Goal: Transaction & Acquisition: Subscribe to service/newsletter

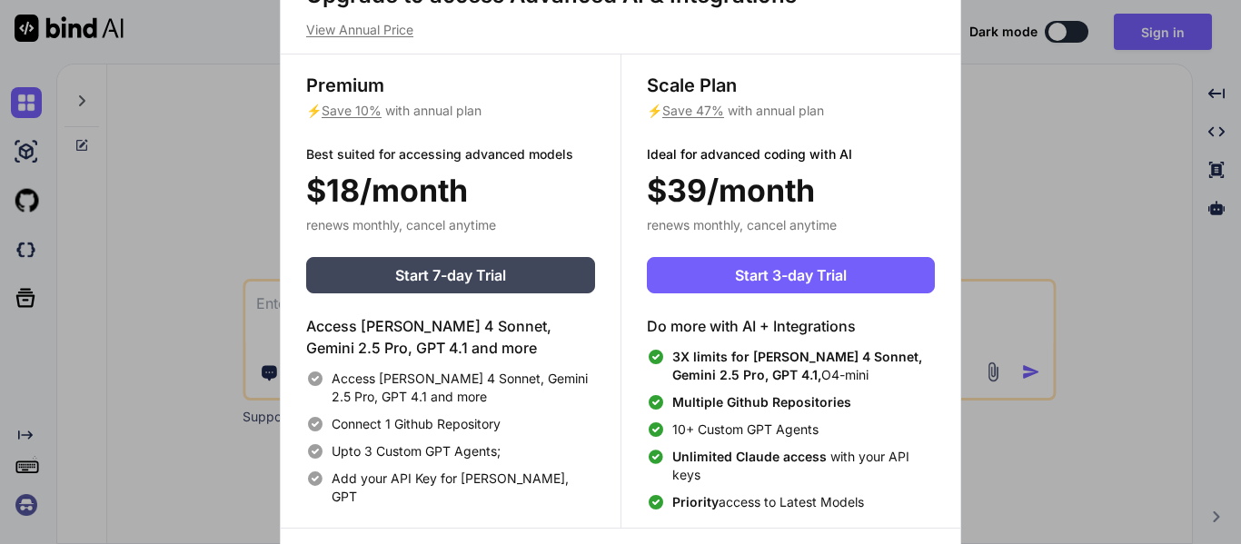
scroll to position [8, 0]
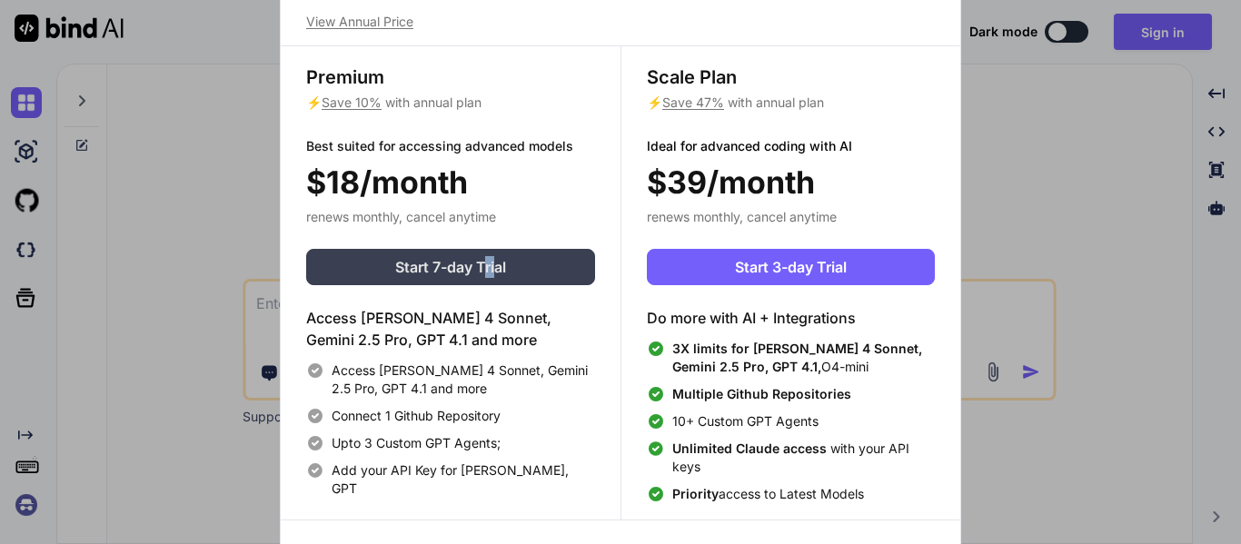
drag, startPoint x: 495, startPoint y: 247, endPoint x: 483, endPoint y: 266, distance: 22.4
click at [483, 266] on div "Premium ⚡ Save 10% with annual plan Best suited for accessing advanced models $…" at bounding box center [451, 282] width 340 height 473
click at [483, 266] on span "Start 7-day Trial" at bounding box center [450, 267] width 111 height 22
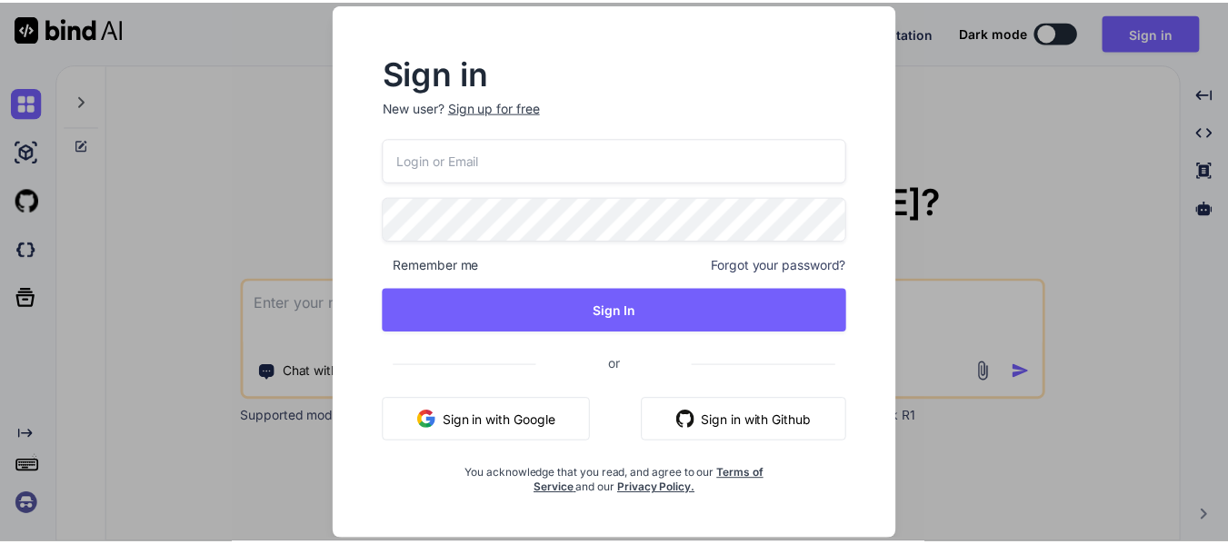
scroll to position [0, 0]
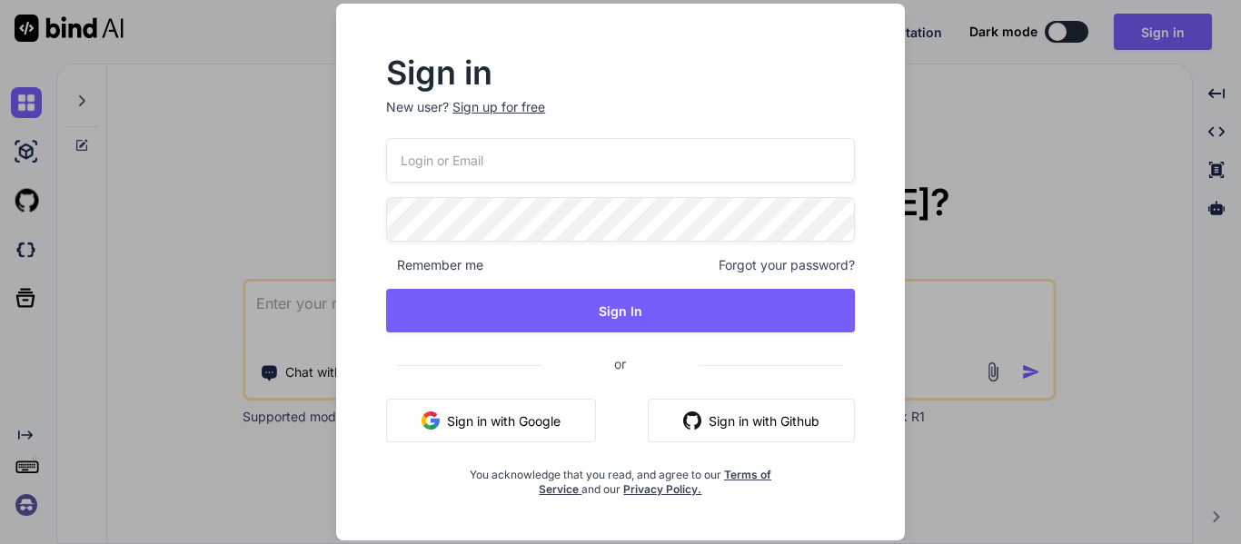
click at [483, 266] on span "Remember me" at bounding box center [434, 265] width 97 height 18
click at [483, 413] on button "Sign in with Google" at bounding box center [491, 421] width 210 height 44
click at [478, 423] on button "Sign in with Google" at bounding box center [491, 421] width 210 height 44
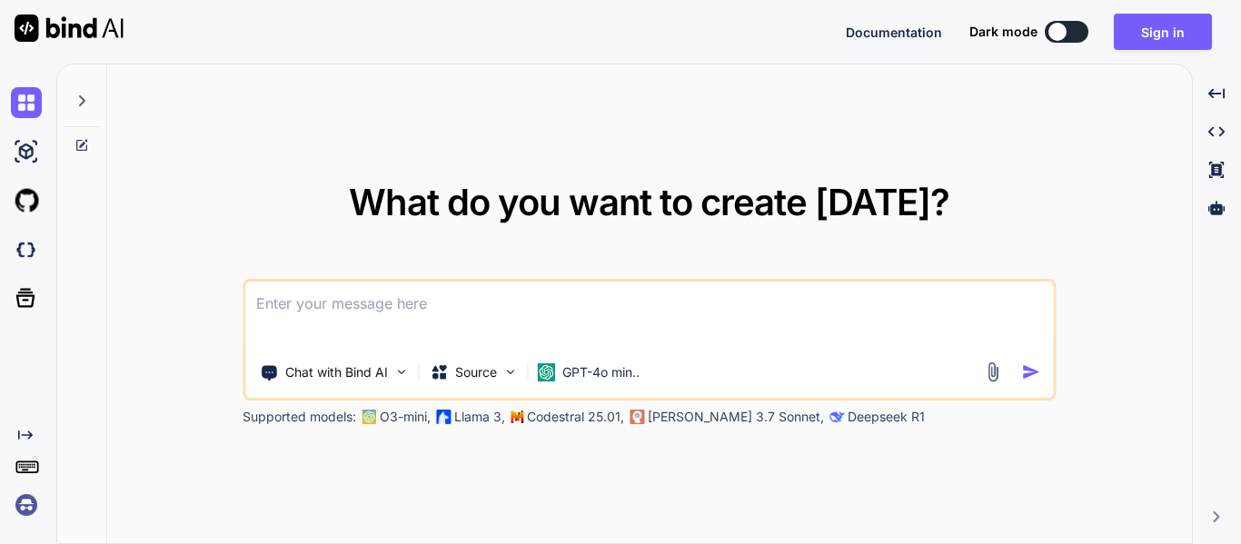
click at [573, 308] on textarea at bounding box center [649, 315] width 808 height 67
click at [760, 296] on textarea at bounding box center [649, 315] width 808 height 67
paste textarea
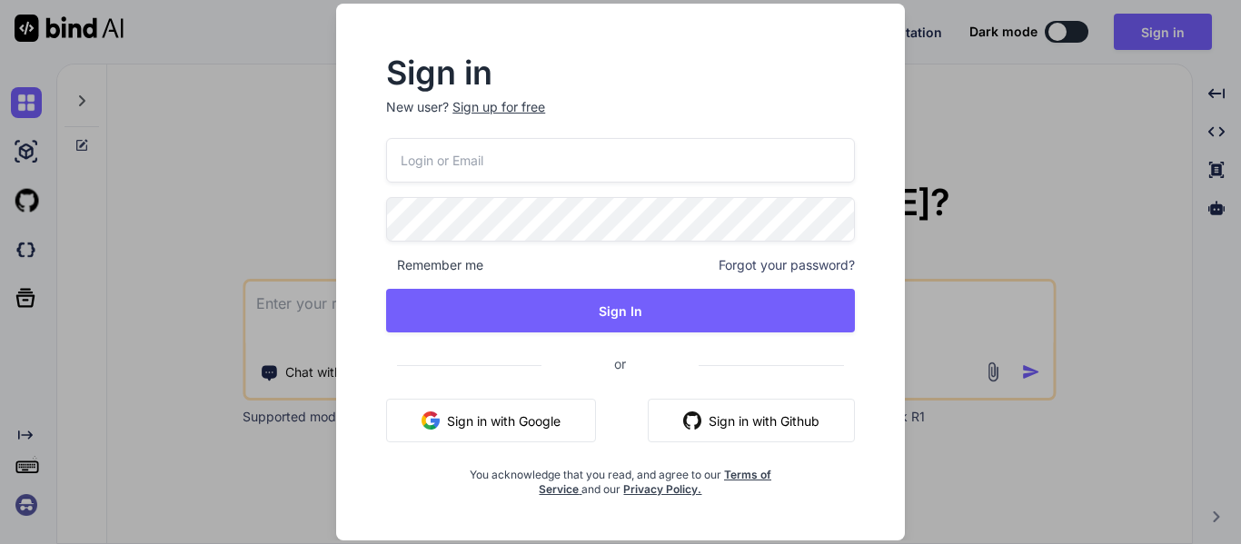
click at [565, 431] on button "Sign in with Google" at bounding box center [491, 421] width 210 height 44
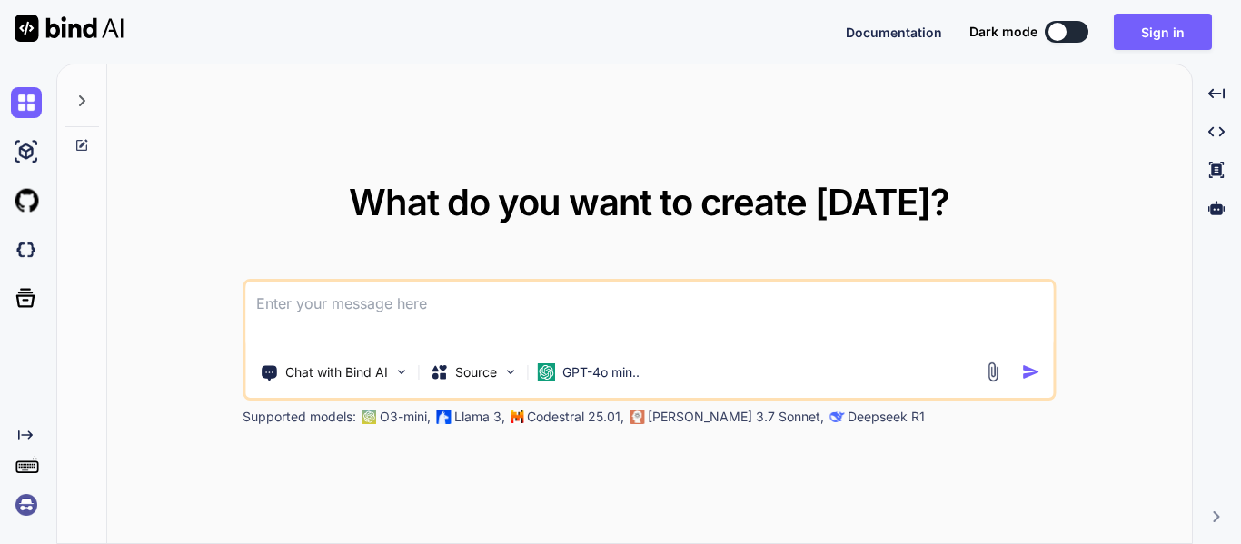
click at [674, 324] on textarea at bounding box center [649, 315] width 808 height 67
paste textarea
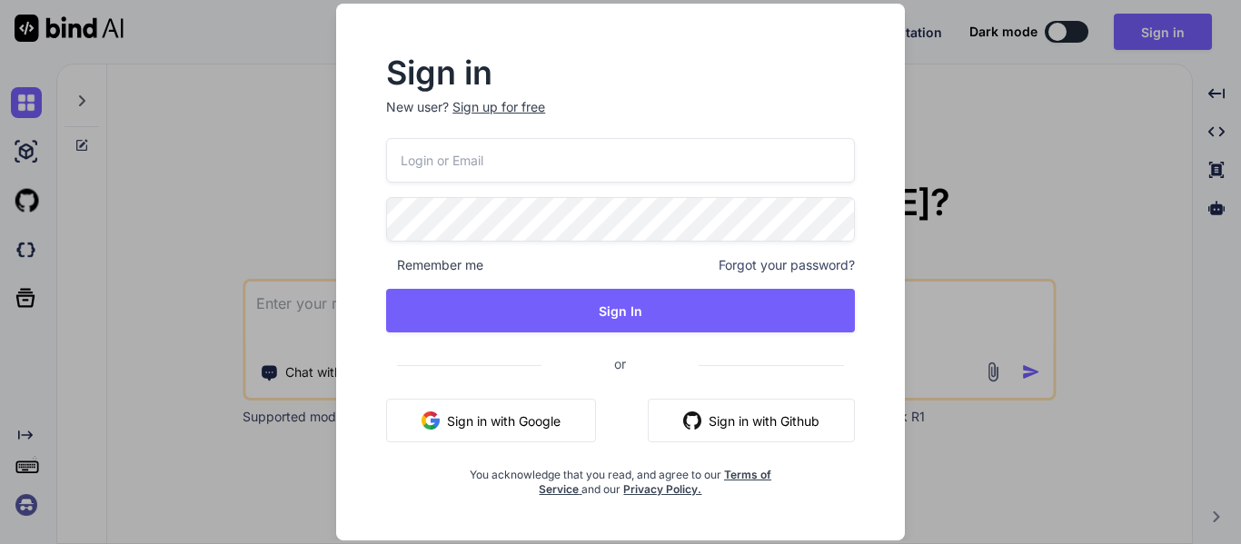
click at [533, 415] on button "Sign in with Google" at bounding box center [491, 421] width 210 height 44
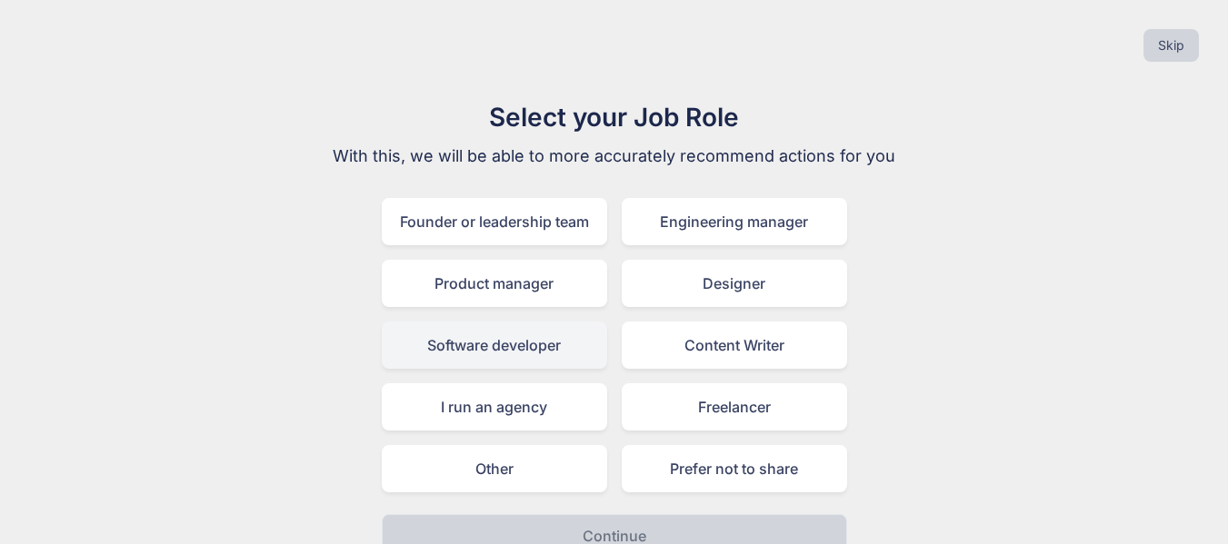
click at [549, 332] on div "Software developer" at bounding box center [494, 345] width 225 height 47
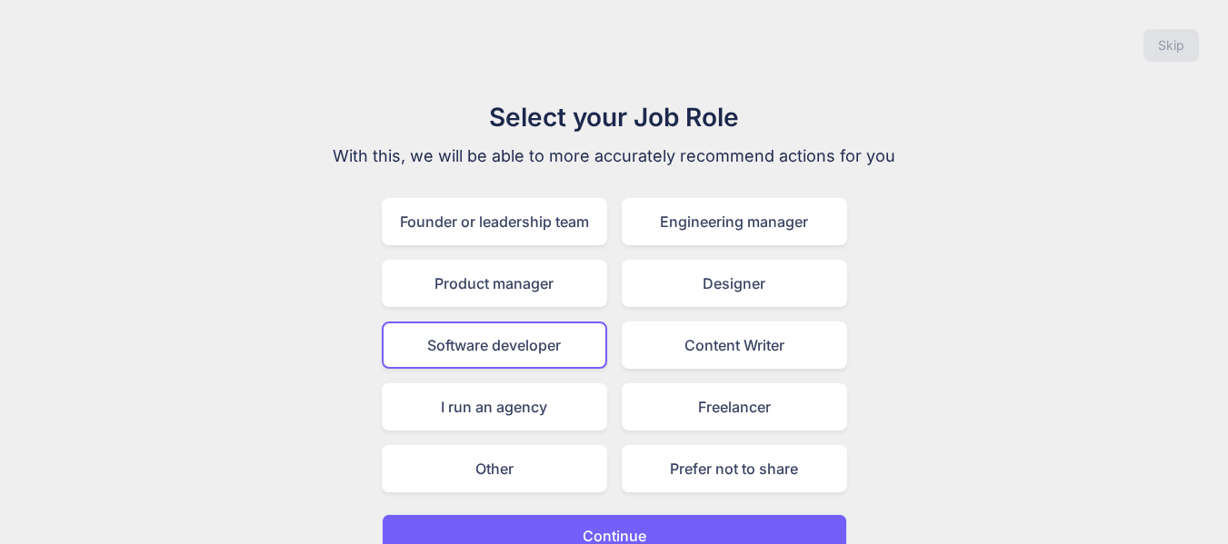
scroll to position [28, 0]
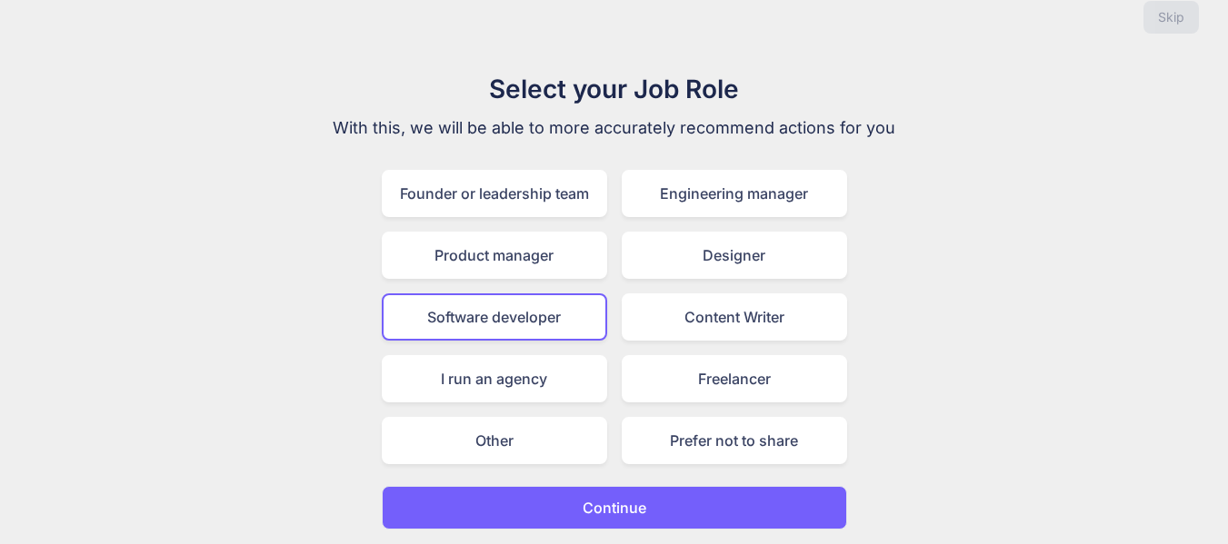
click at [625, 506] on p "Continue" at bounding box center [615, 508] width 64 height 22
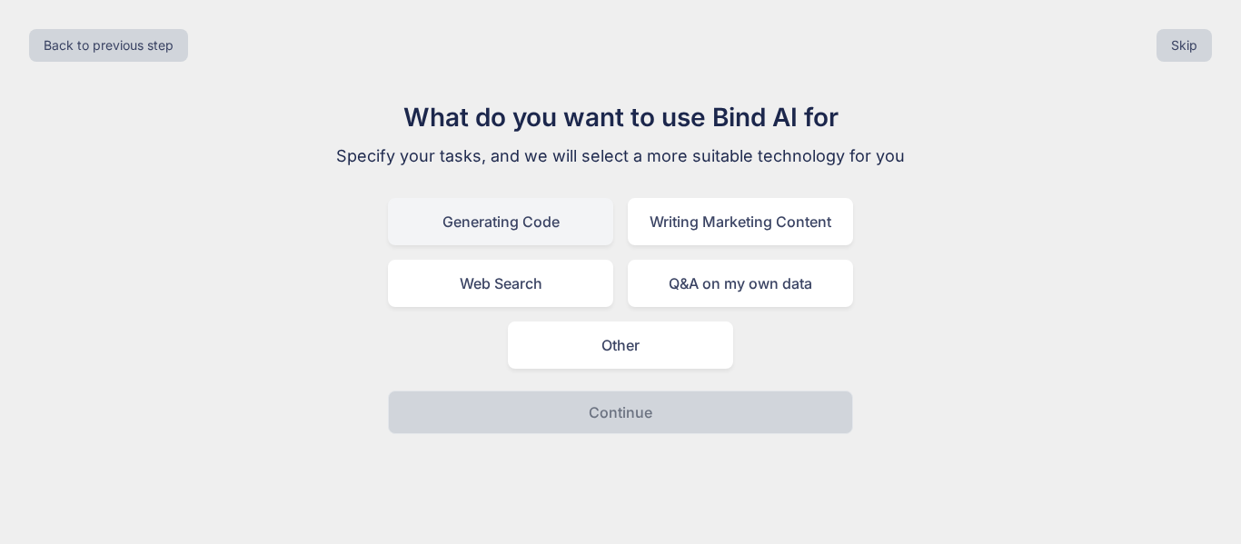
click at [498, 239] on div "Generating Code" at bounding box center [500, 221] width 225 height 47
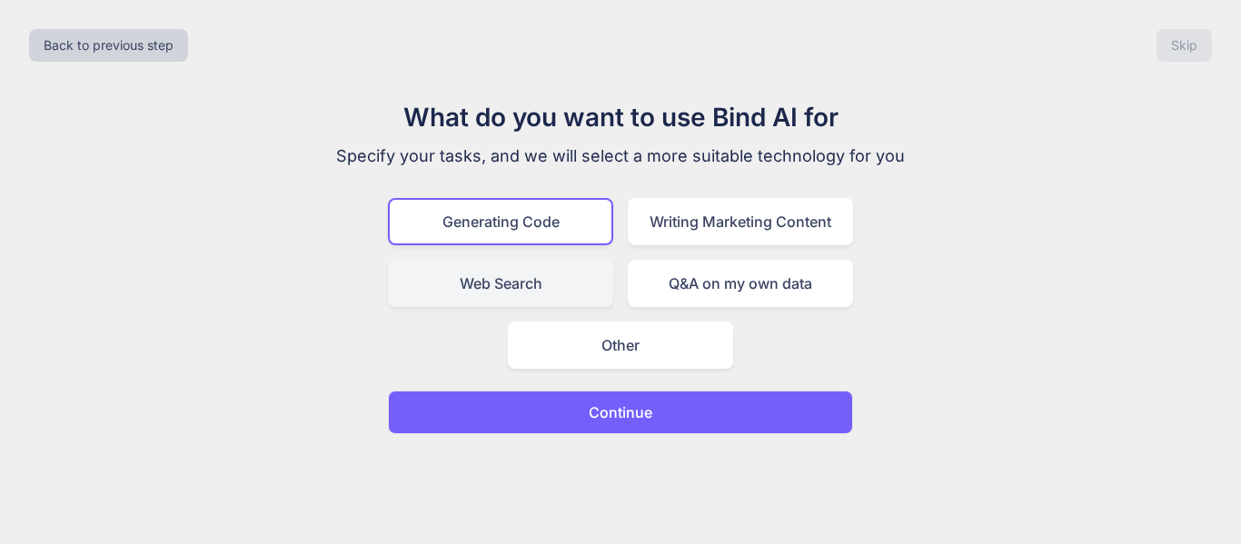
click at [495, 285] on div "Web Search" at bounding box center [500, 283] width 225 height 47
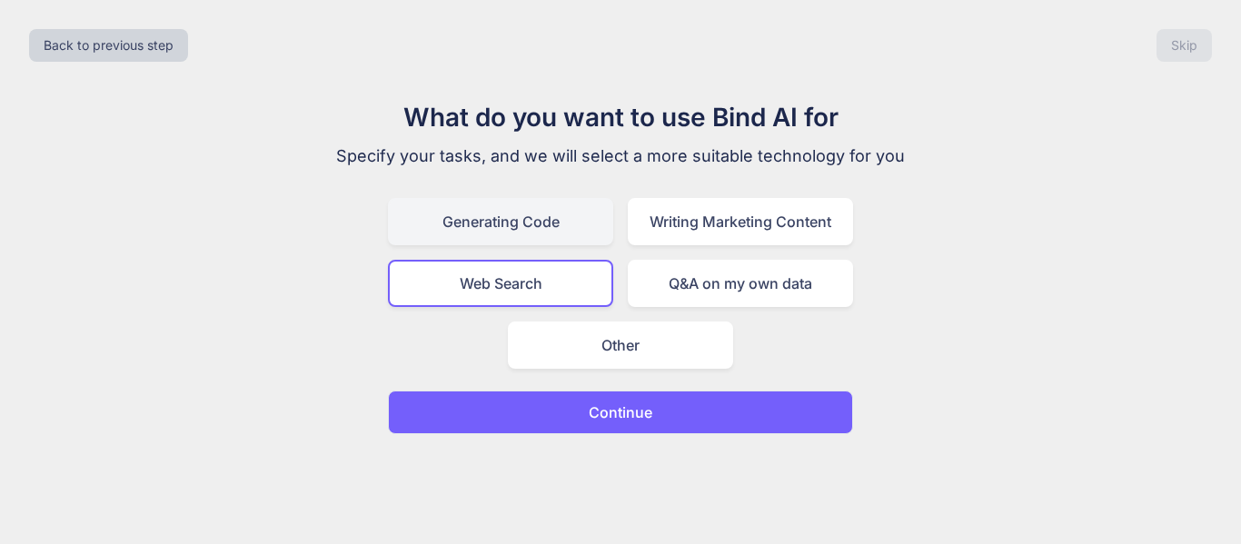
click at [571, 230] on div "Generating Code" at bounding box center [500, 221] width 225 height 47
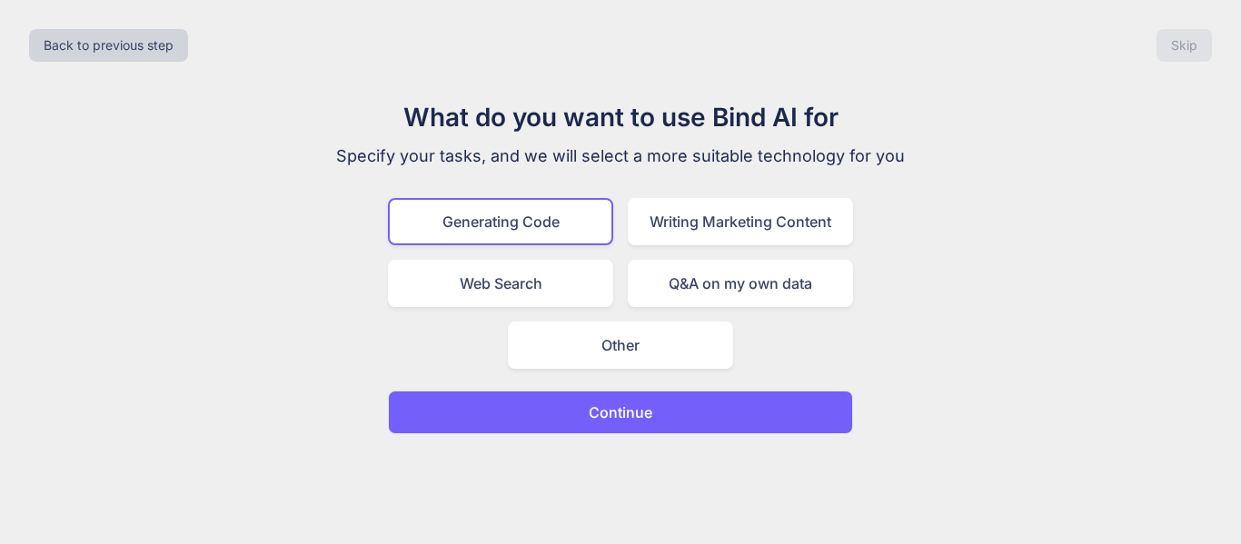
click at [651, 410] on p "Continue" at bounding box center [621, 413] width 64 height 22
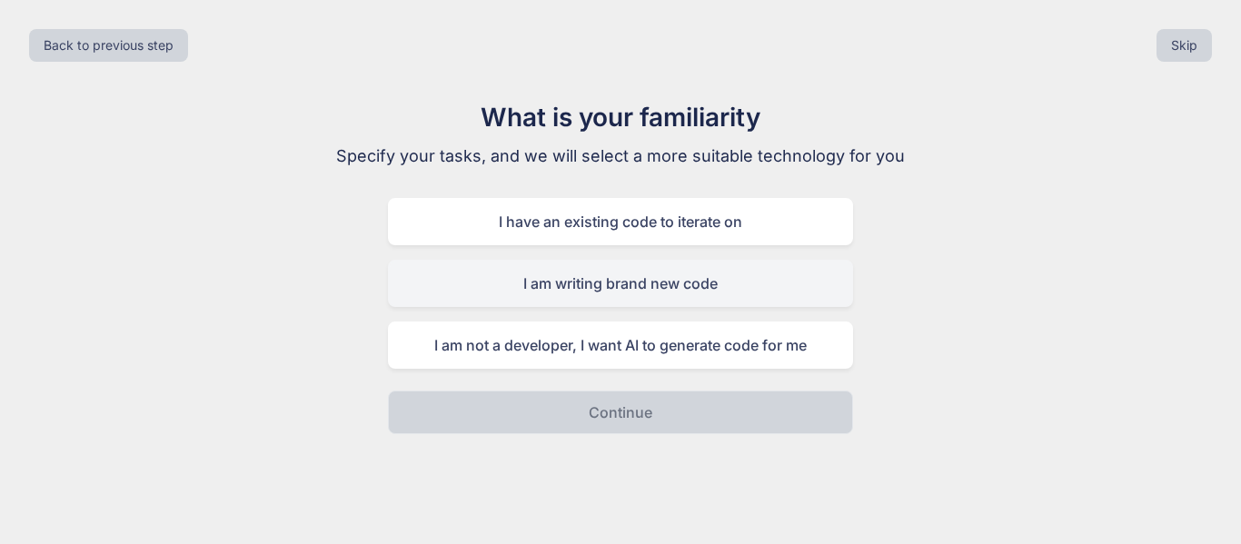
click at [579, 277] on div "I am writing brand new code" at bounding box center [620, 283] width 465 height 47
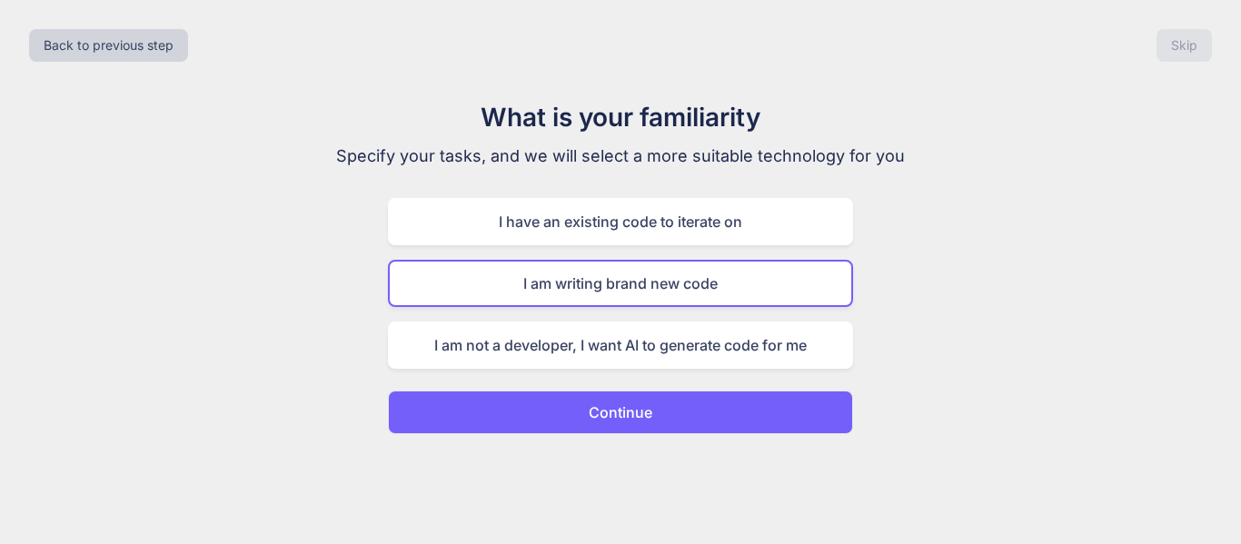
click at [677, 411] on button "Continue" at bounding box center [620, 413] width 465 height 44
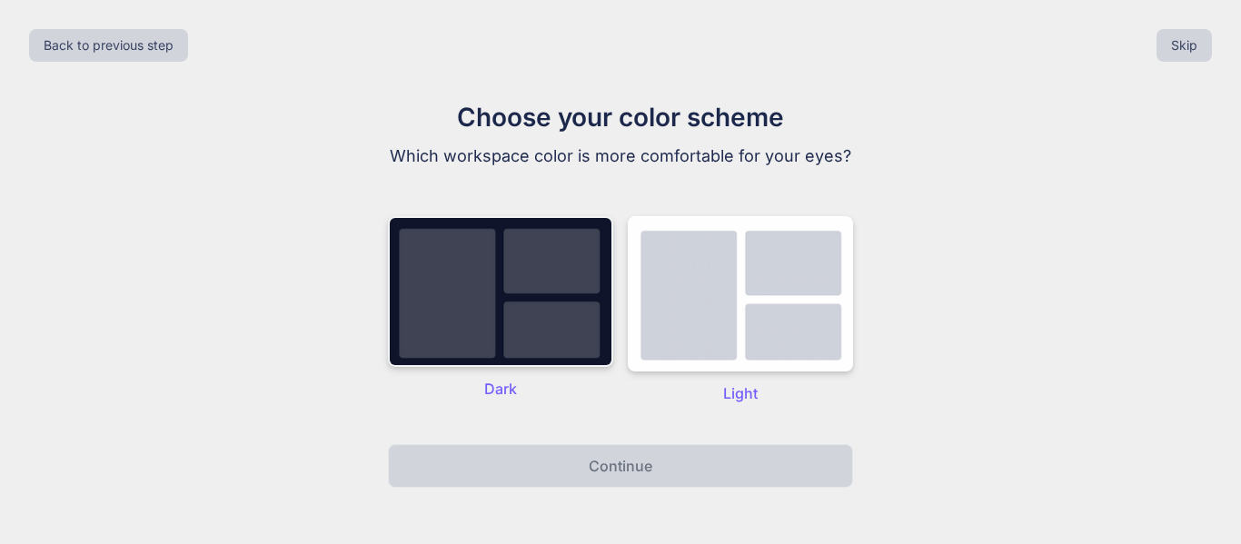
click at [541, 302] on img at bounding box center [500, 291] width 225 height 151
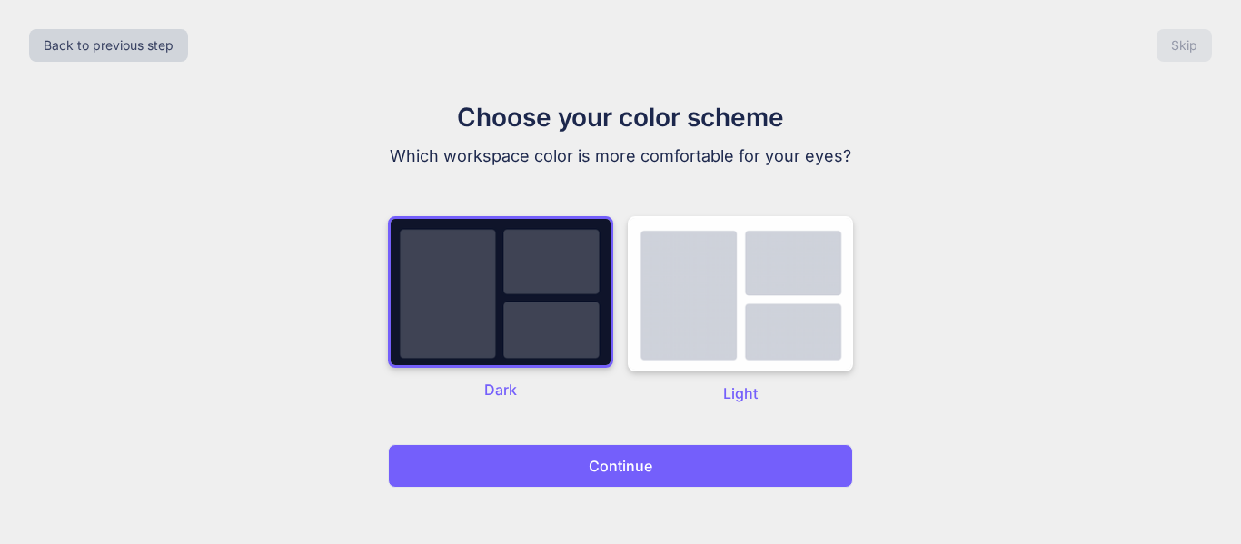
click at [608, 477] on button "Continue" at bounding box center [620, 466] width 465 height 44
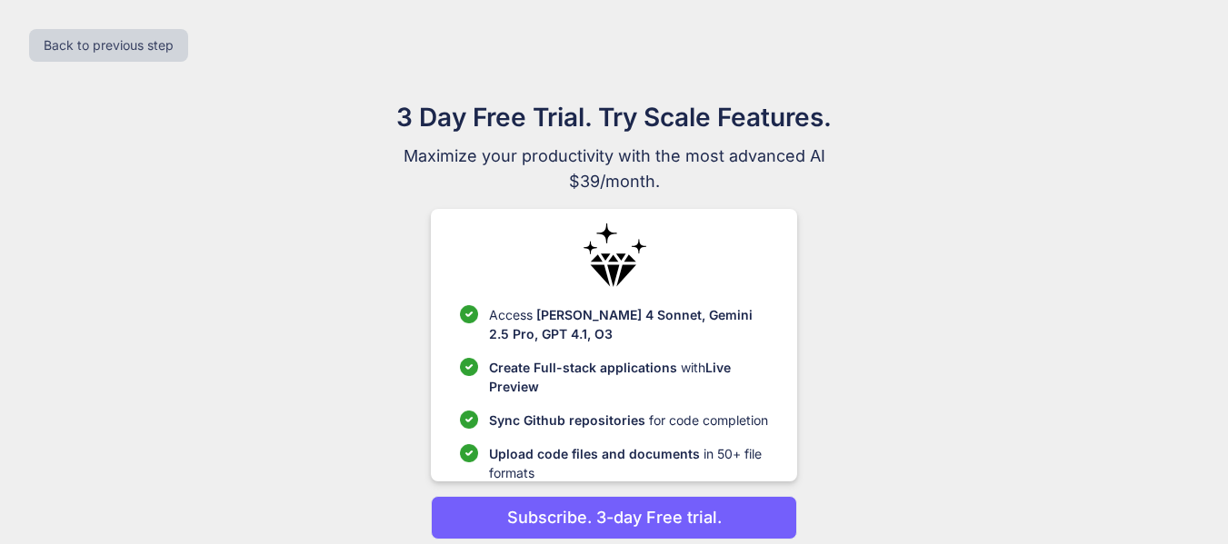
scroll to position [72, 0]
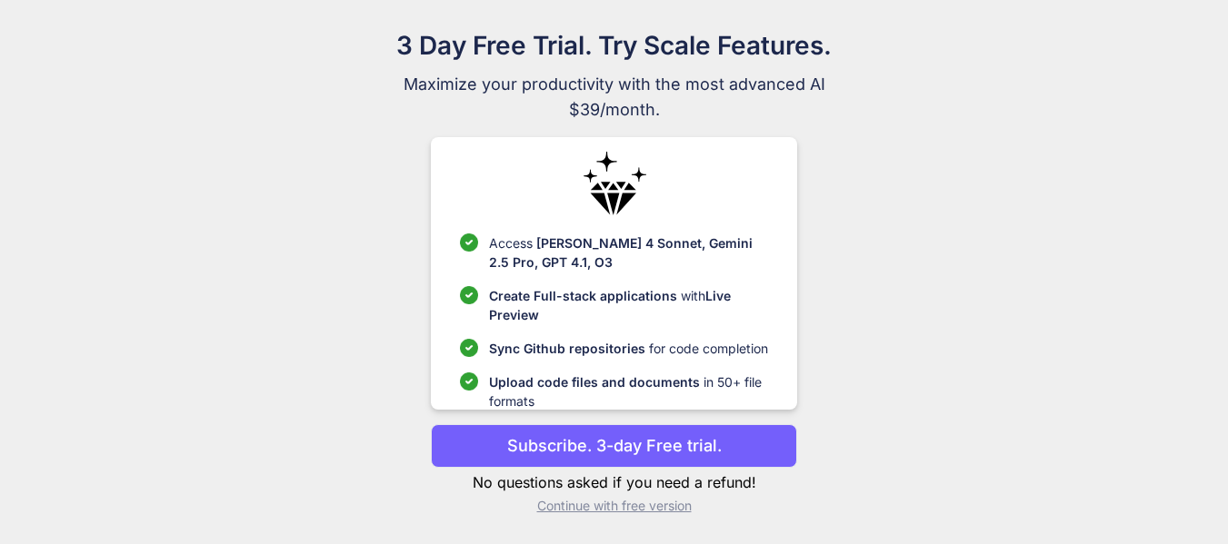
click at [643, 451] on p "Subscribe. 3-day Free trial." at bounding box center [614, 446] width 214 height 25
